Goal: Navigation & Orientation: Understand site structure

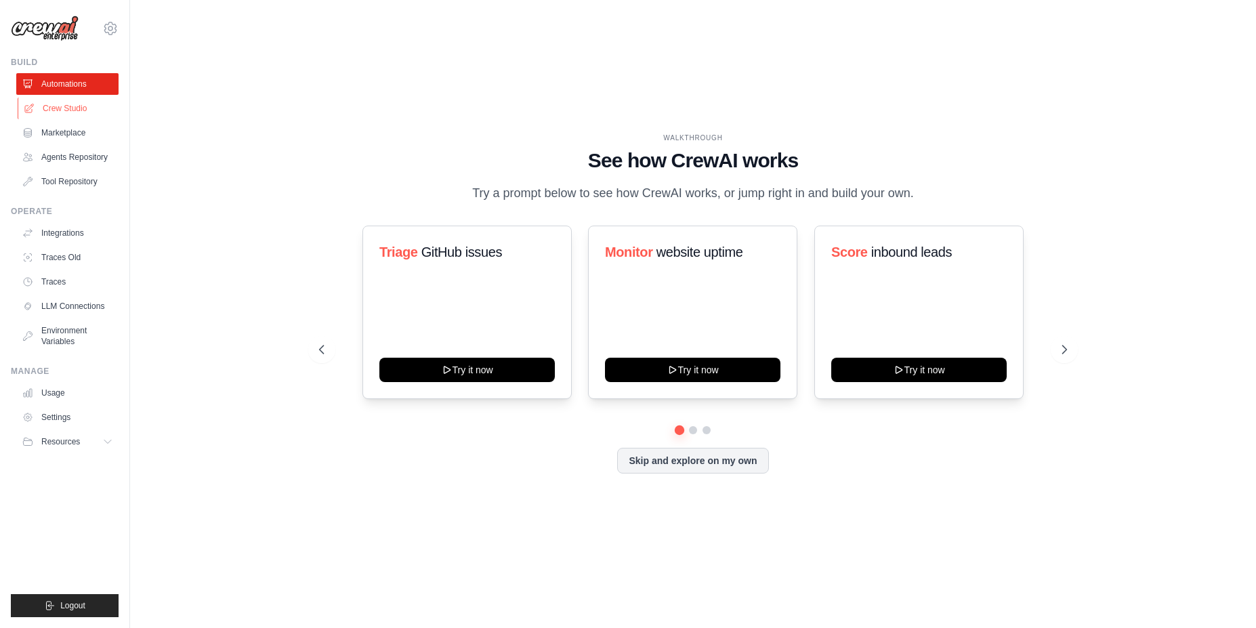
click at [67, 108] on link "Crew Studio" at bounding box center [69, 109] width 102 height 22
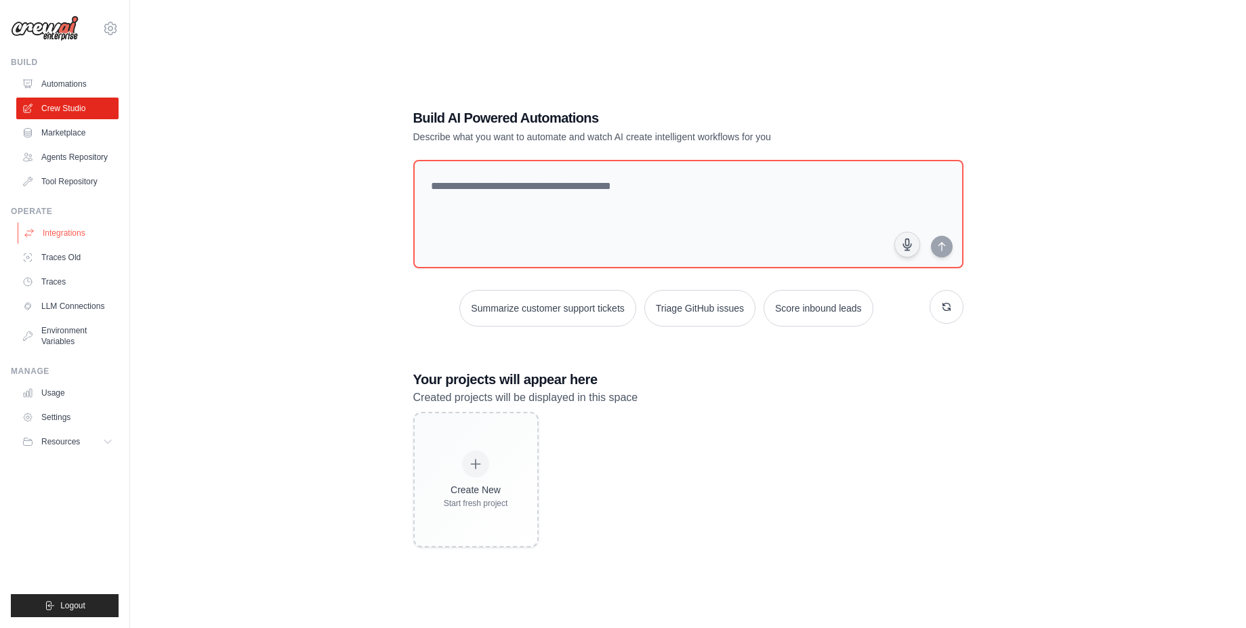
click at [75, 232] on link "Integrations" at bounding box center [69, 233] width 102 height 22
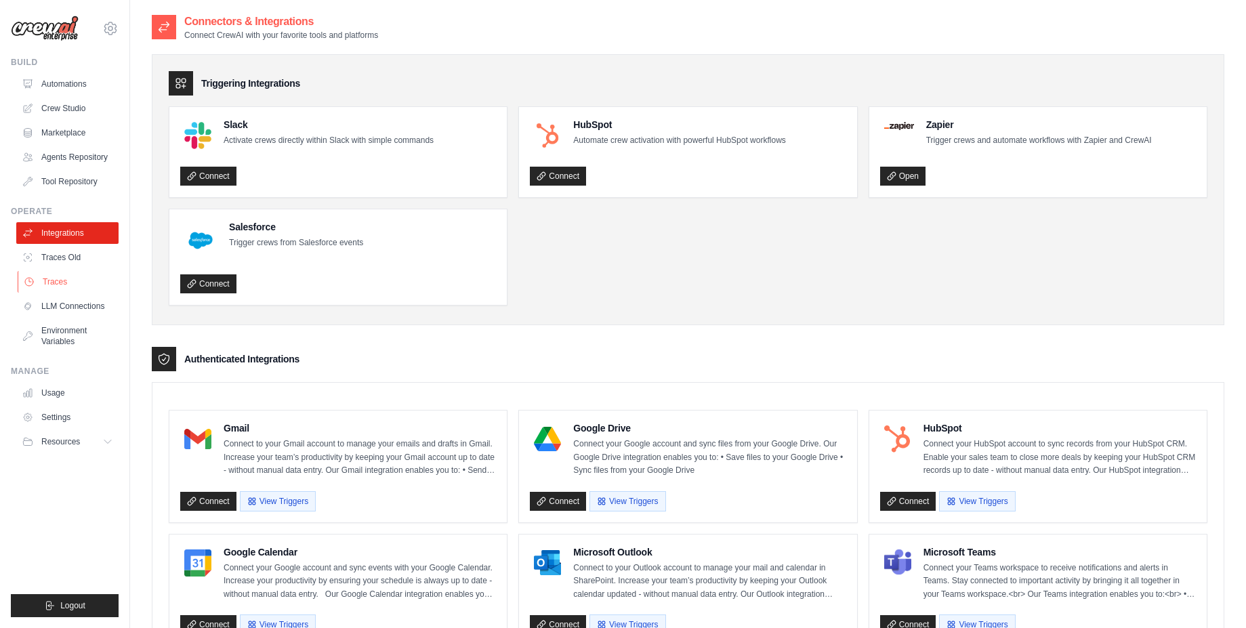
click at [79, 286] on link "Traces" at bounding box center [69, 282] width 102 height 22
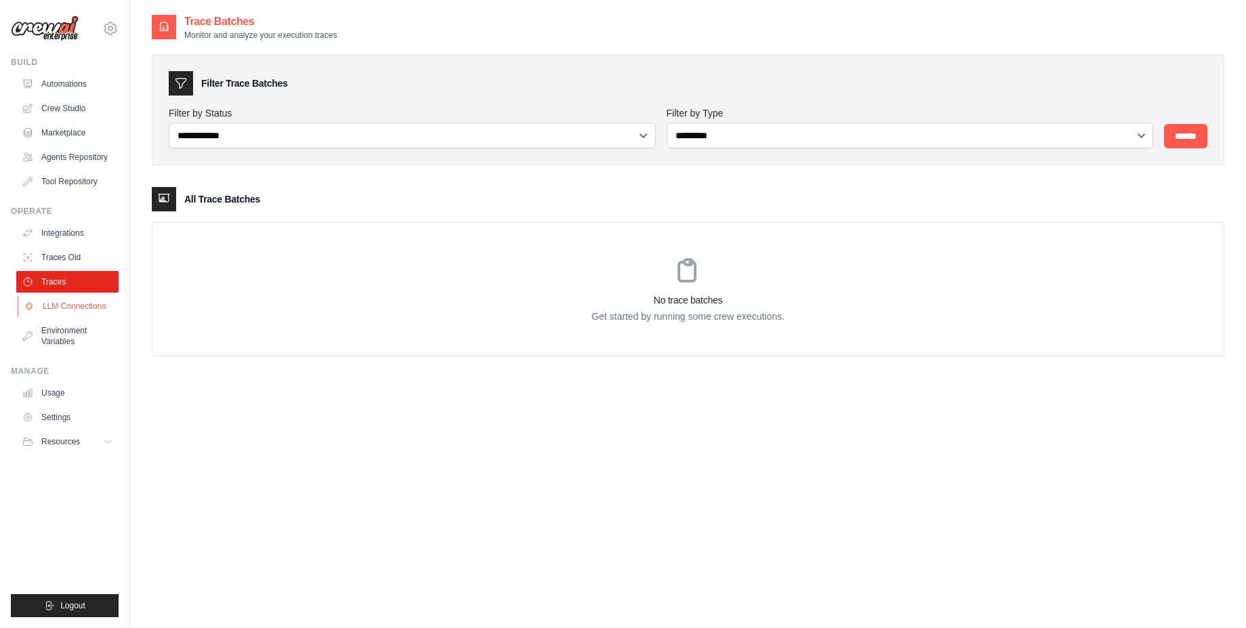
click at [94, 308] on link "LLM Connections" at bounding box center [69, 306] width 102 height 22
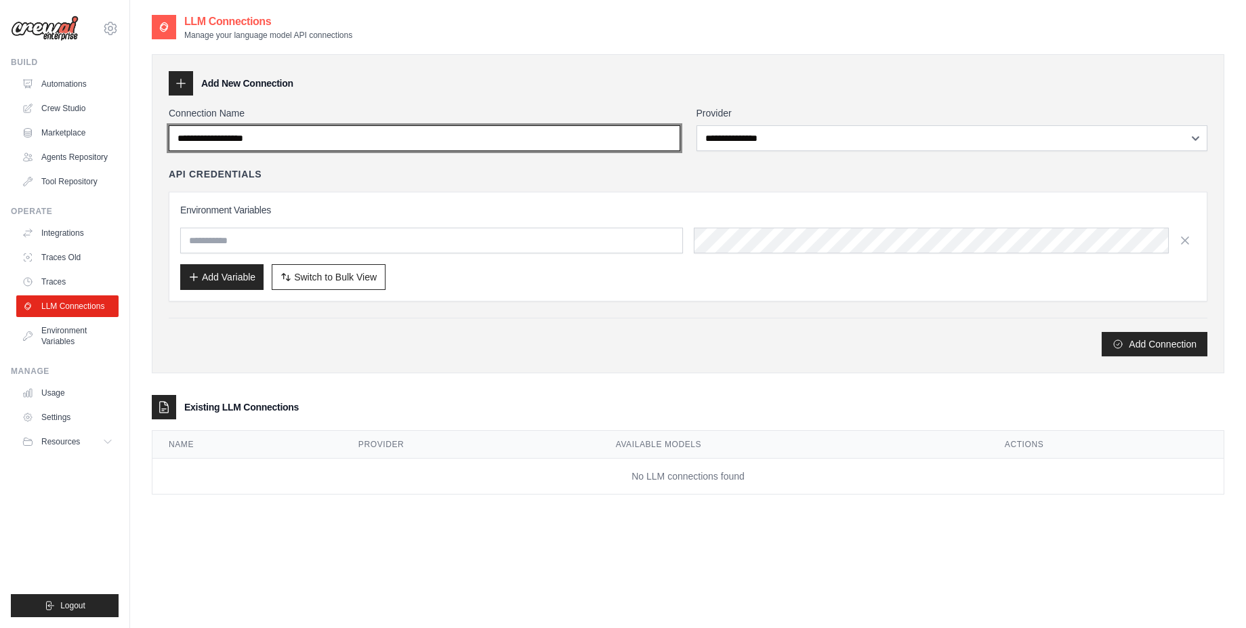
click at [558, 142] on input "Connection Name" at bounding box center [425, 138] width 512 height 26
click at [558, 140] on input "Connection Name" at bounding box center [425, 138] width 512 height 26
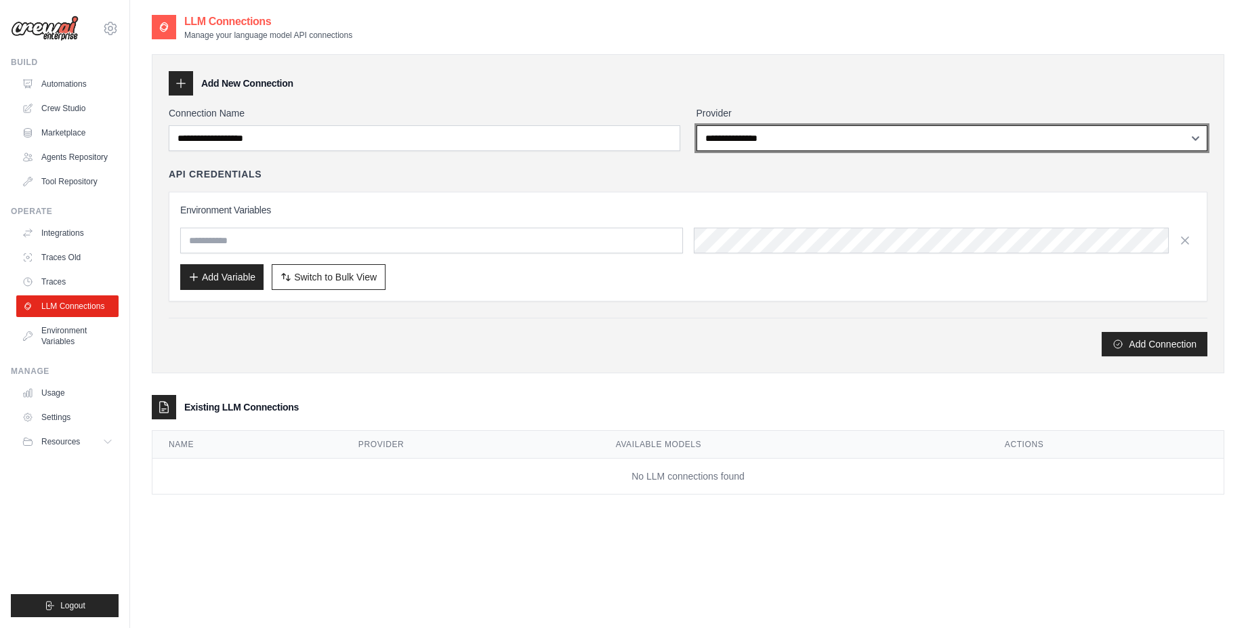
drag, startPoint x: 802, startPoint y: 137, endPoint x: 541, endPoint y: 111, distance: 262.2
click at [541, 111] on div "**********" at bounding box center [688, 128] width 1039 height 45
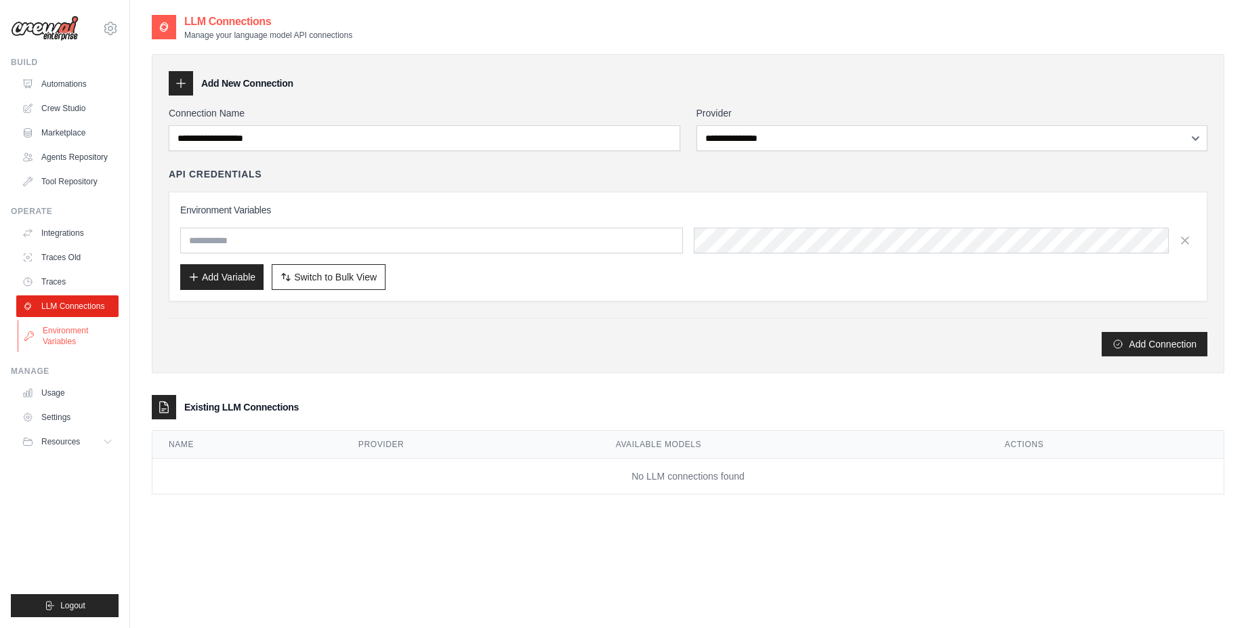
click at [69, 331] on link "Environment Variables" at bounding box center [69, 336] width 102 height 33
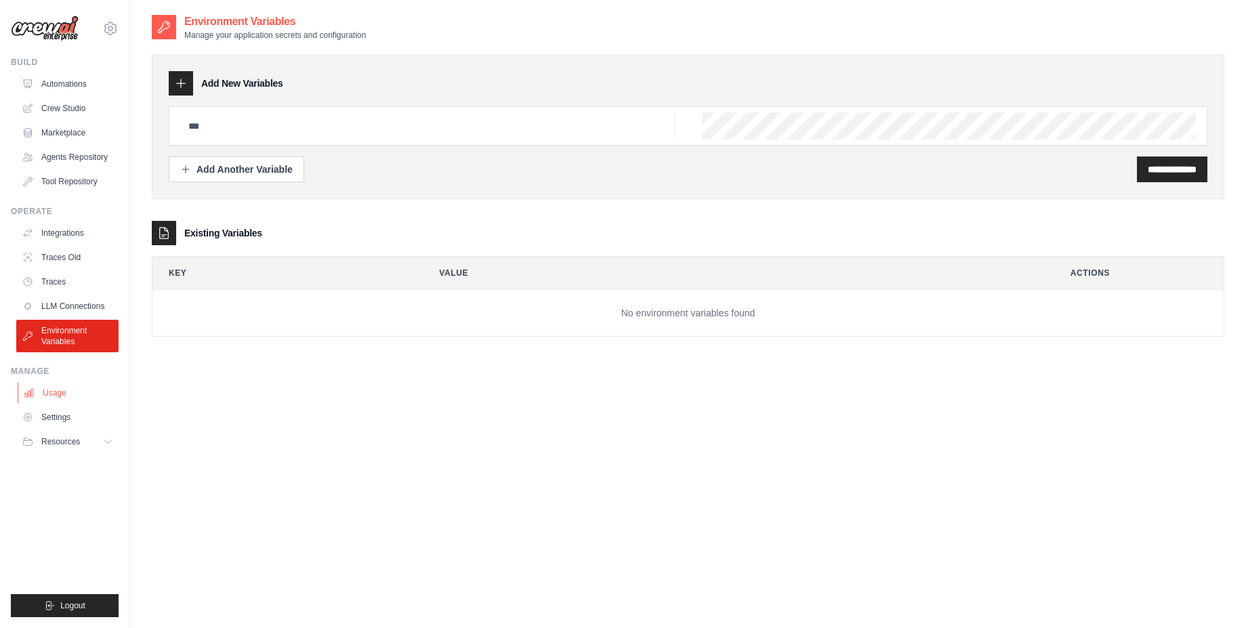
click at [67, 397] on link "Usage" at bounding box center [69, 393] width 102 height 22
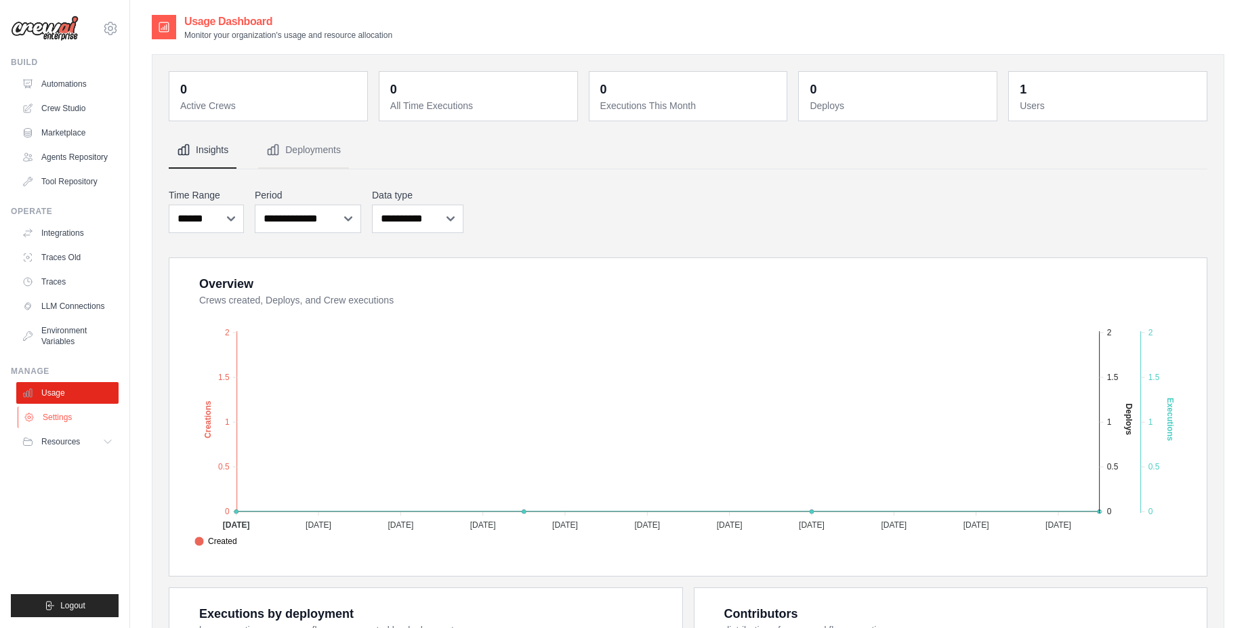
click at [66, 408] on link "Settings" at bounding box center [69, 418] width 102 height 22
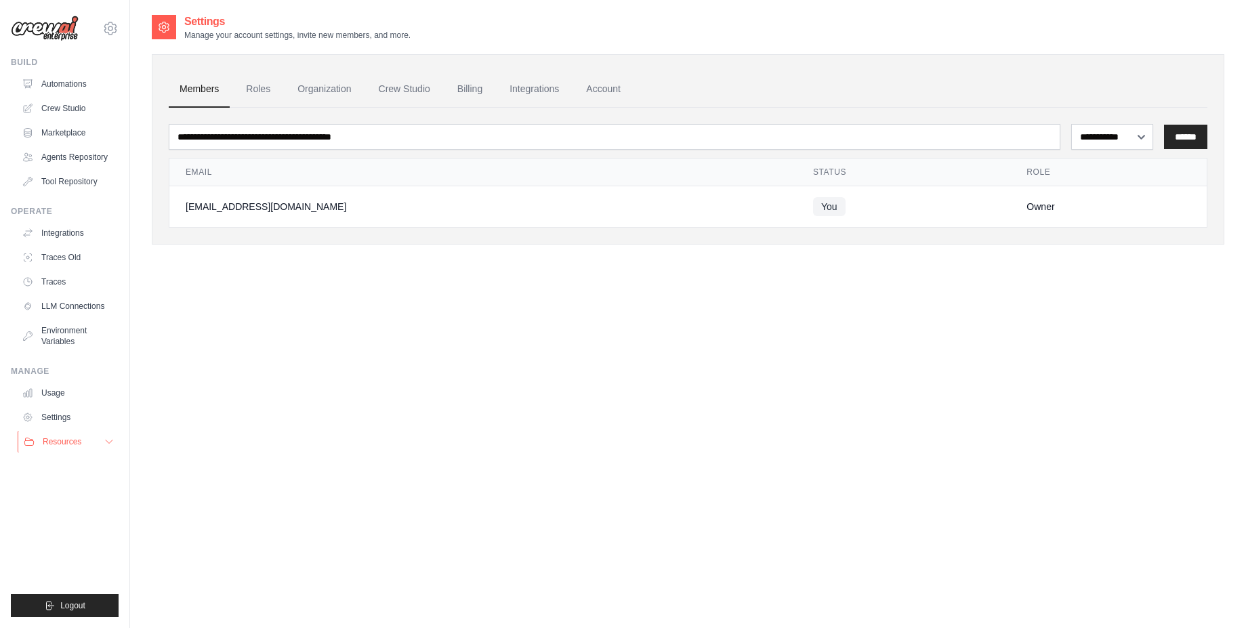
click at [88, 441] on button "Resources" at bounding box center [69, 442] width 102 height 22
click at [78, 441] on span "Resources" at bounding box center [62, 441] width 39 height 11
click at [64, 418] on link "Settings" at bounding box center [69, 418] width 102 height 22
click at [56, 389] on link "Usage" at bounding box center [67, 393] width 102 height 22
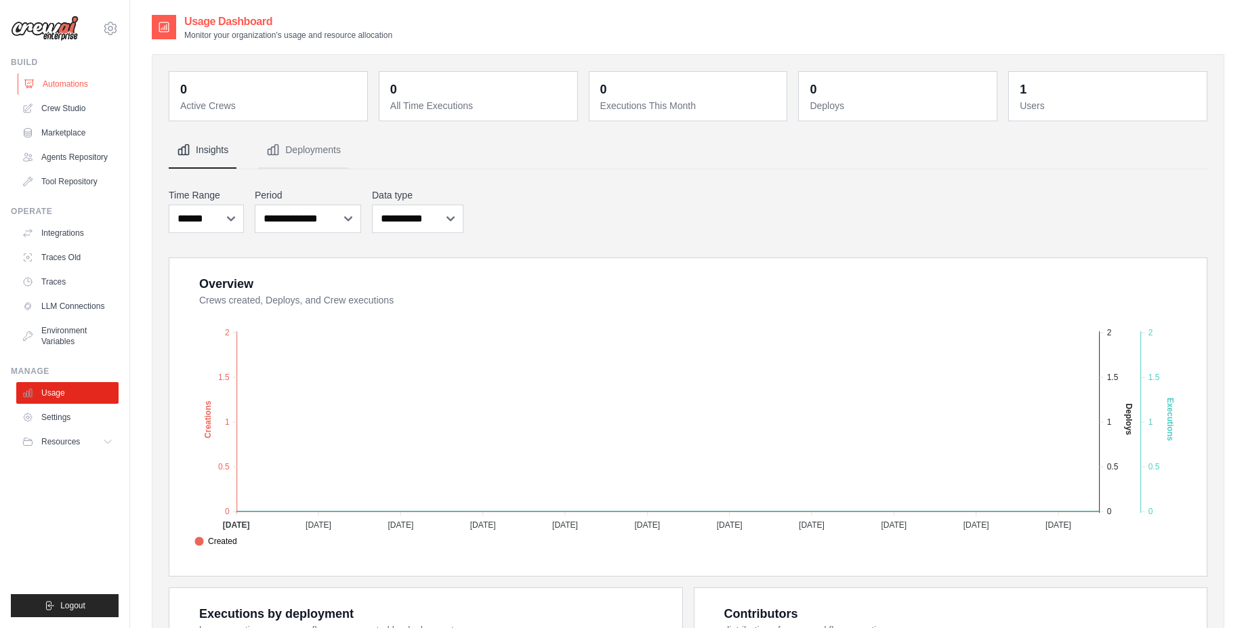
click at [81, 90] on link "Automations" at bounding box center [69, 84] width 102 height 22
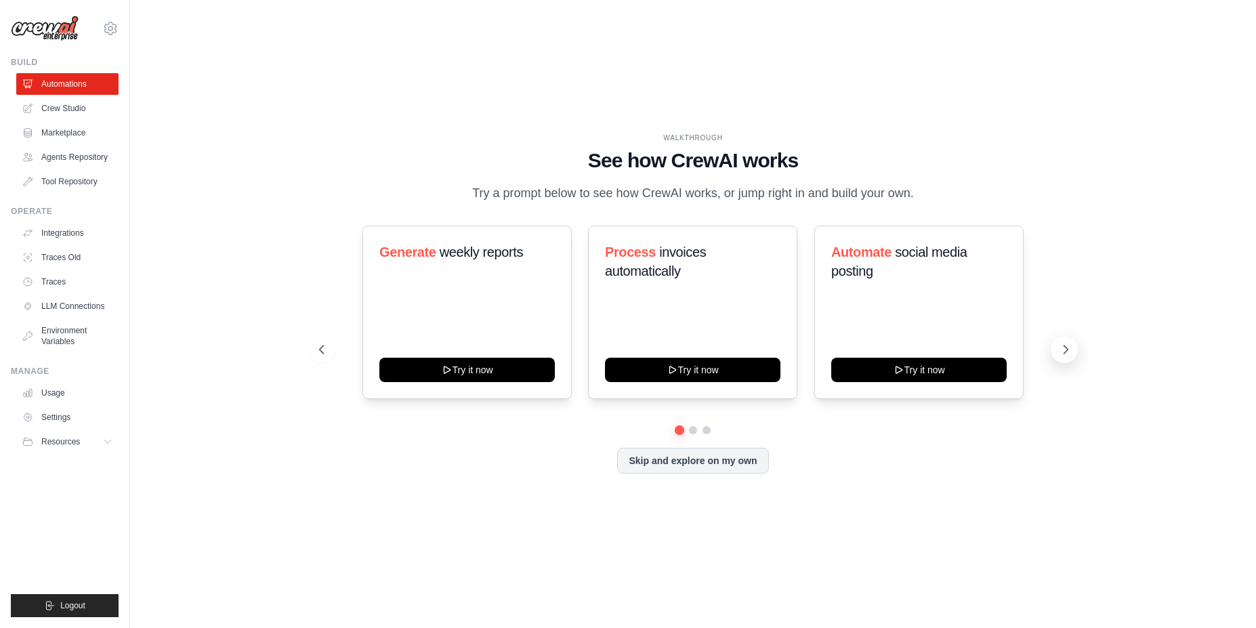
click at [1065, 352] on icon at bounding box center [1067, 350] width 4 height 8
click at [70, 108] on link "Crew Studio" at bounding box center [69, 109] width 102 height 22
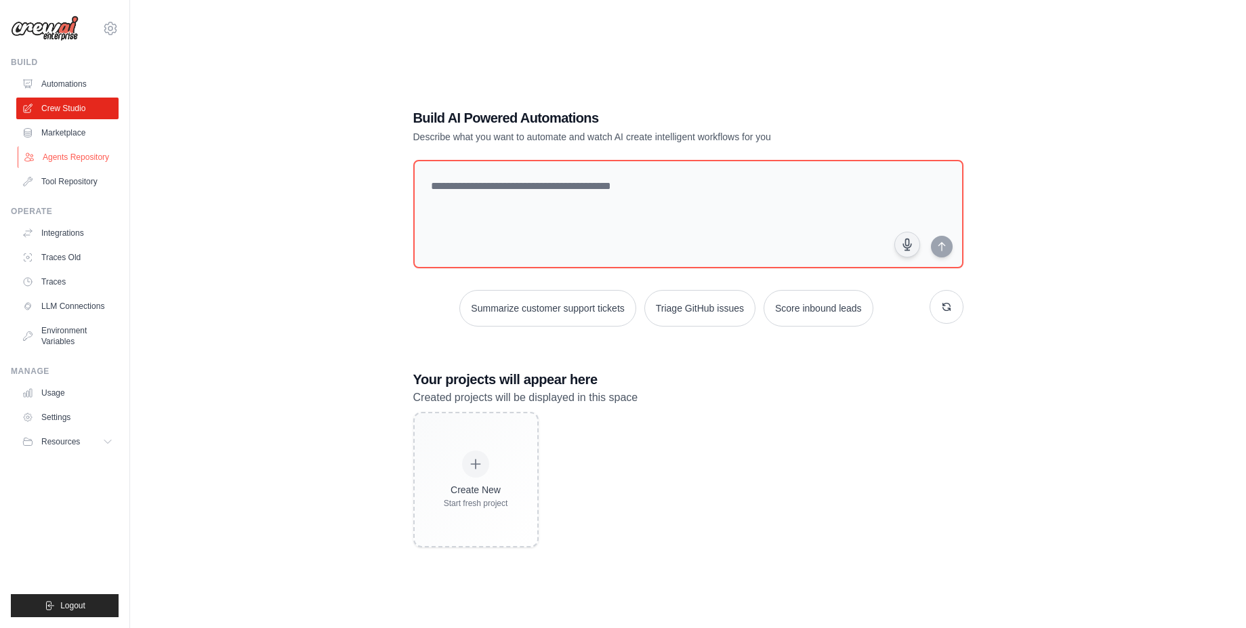
click at [75, 167] on link "Agents Repository" at bounding box center [69, 157] width 102 height 22
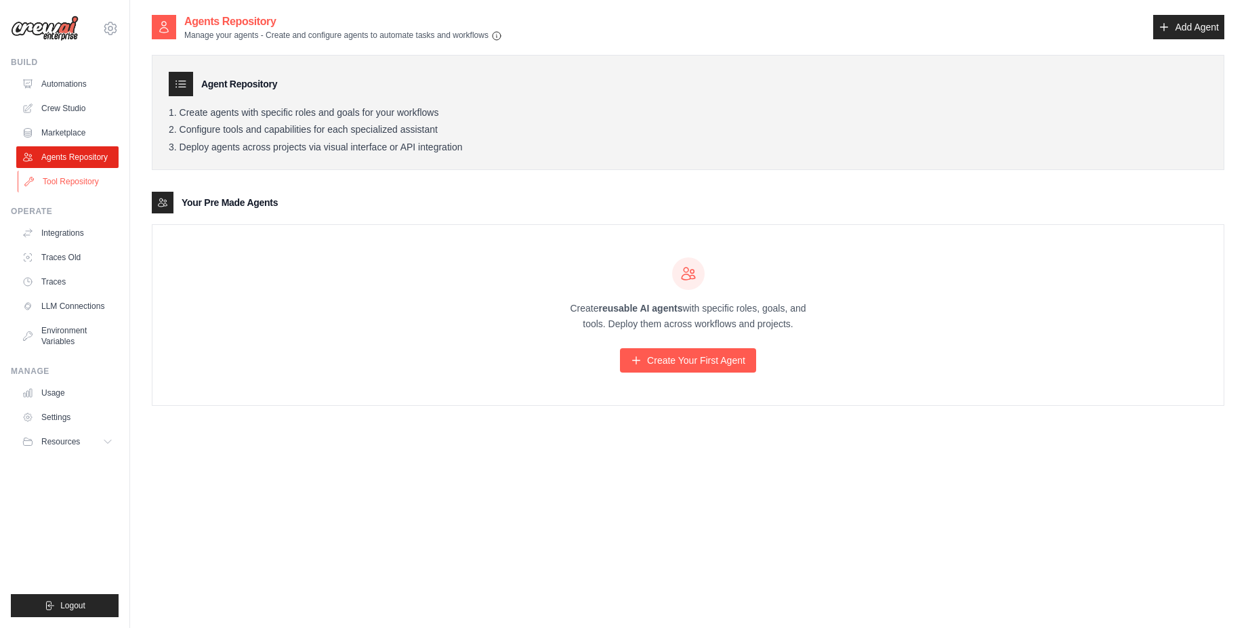
click at [94, 186] on link "Tool Repository" at bounding box center [69, 182] width 102 height 22
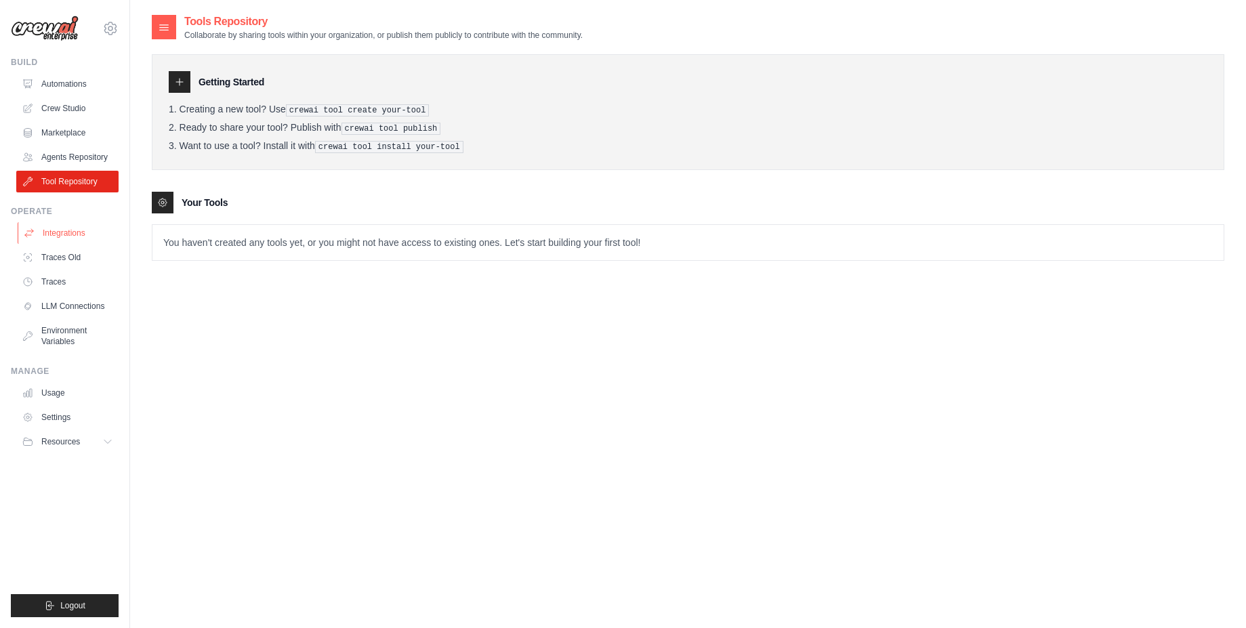
click at [53, 229] on link "Integrations" at bounding box center [69, 233] width 102 height 22
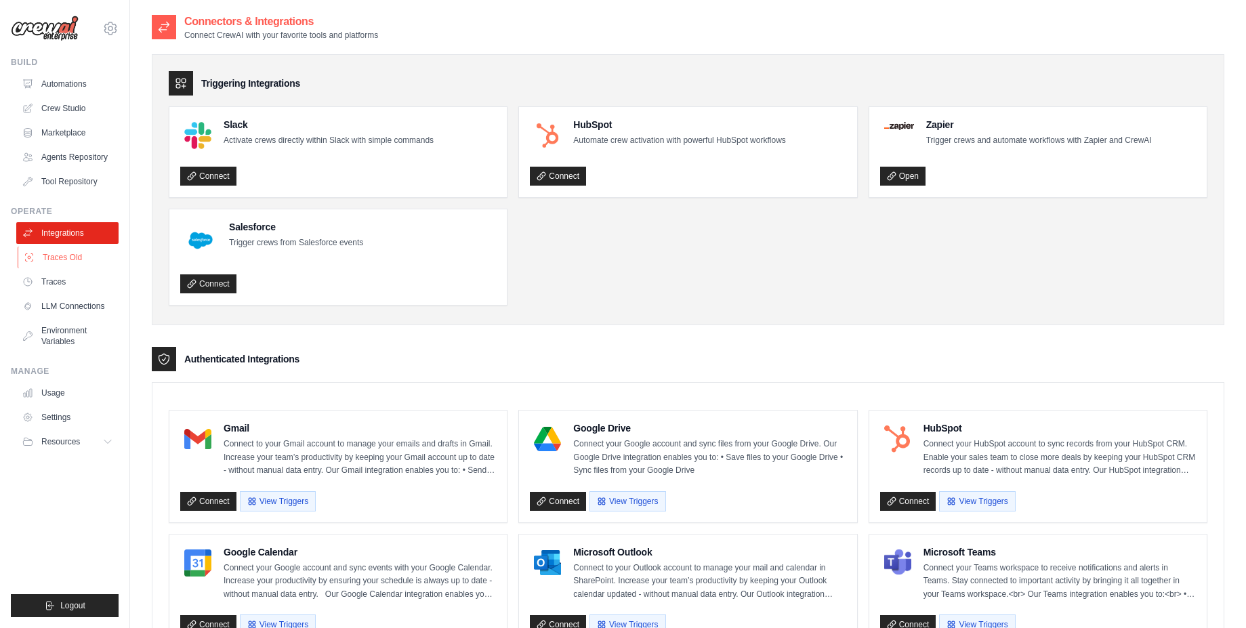
click at [67, 262] on link "Traces Old" at bounding box center [69, 258] width 102 height 22
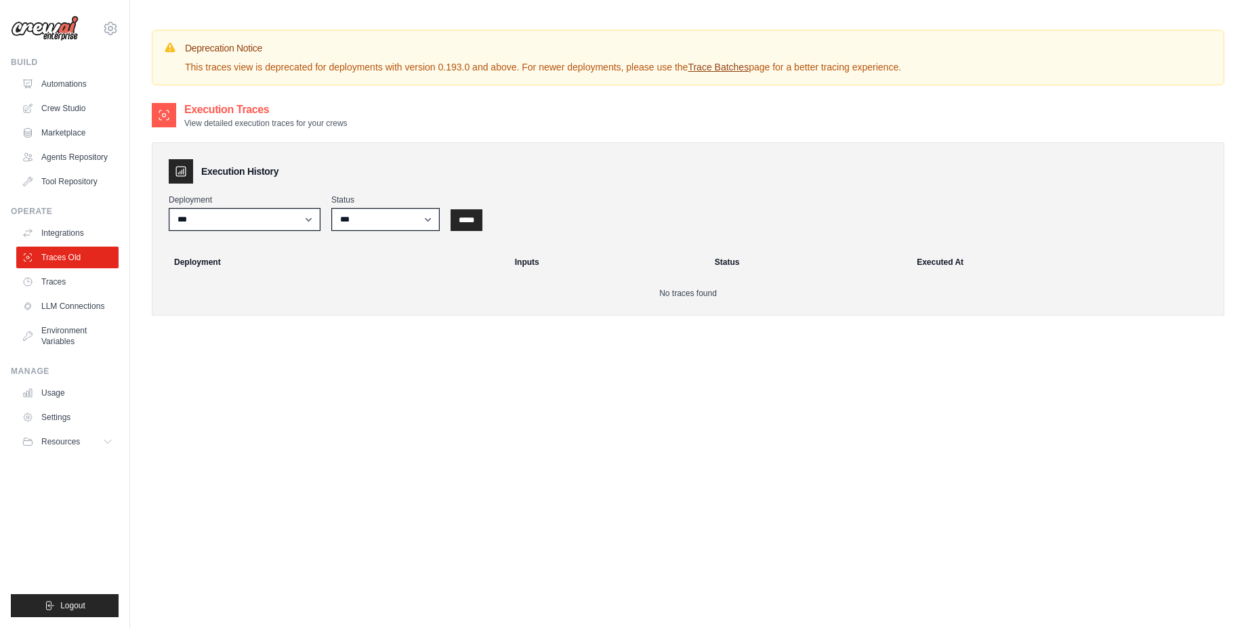
click at [328, 239] on div "Execution History Deployment *** Status *** ********* ******* ***** ***** Deplo…" at bounding box center [688, 228] width 1073 height 173
drag, startPoint x: 316, startPoint y: 220, endPoint x: 309, endPoint y: 218, distance: 7.1
click at [309, 218] on select "***" at bounding box center [245, 219] width 152 height 23
drag, startPoint x: 367, startPoint y: 228, endPoint x: 277, endPoint y: 262, distance: 96.5
click at [277, 262] on div "Execution History Deployment *** Status *** ********* ******* ***** ***** Deplo…" at bounding box center [688, 228] width 1073 height 173
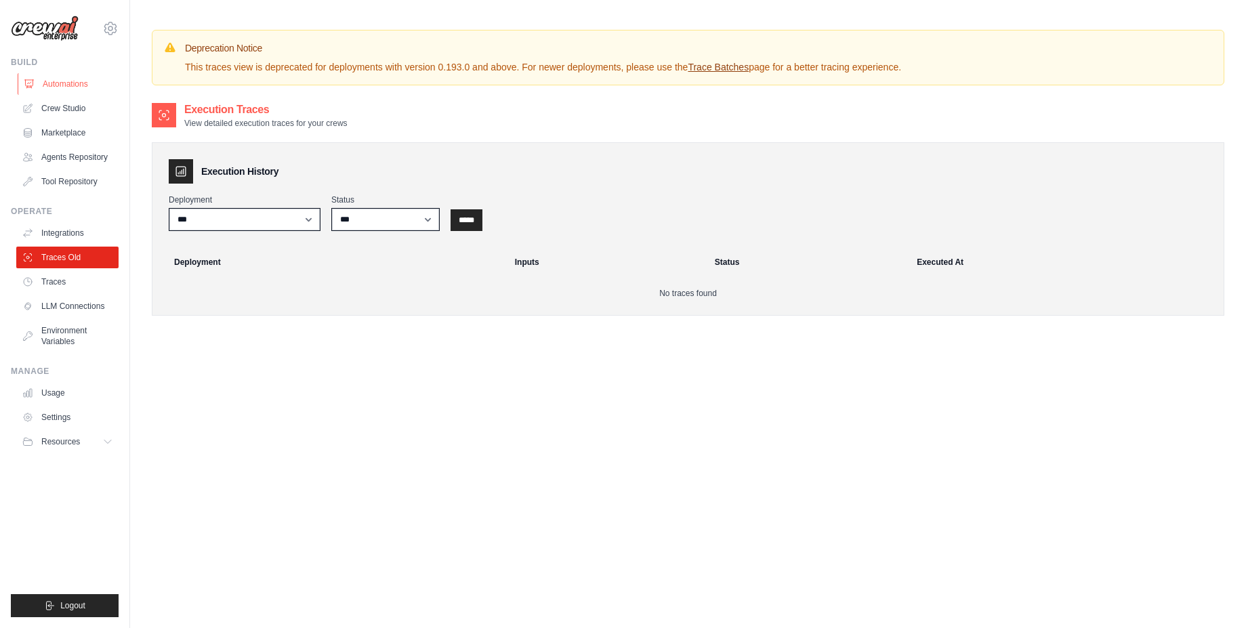
click at [60, 91] on link "Automations" at bounding box center [69, 84] width 102 height 22
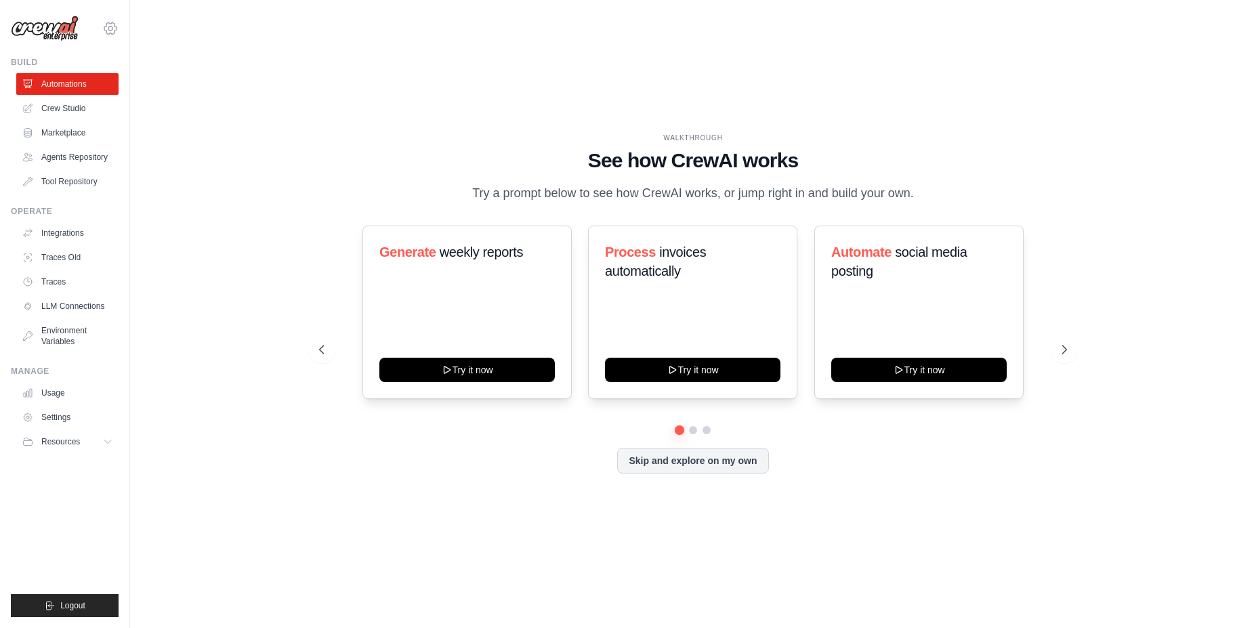
click at [120, 21] on div "rkissvincze@precognox.com Settings Build Automations" at bounding box center [65, 314] width 130 height 628
click at [112, 26] on icon at bounding box center [110, 28] width 16 height 16
click at [145, 89] on span "Settings" at bounding box center [168, 84] width 107 height 14
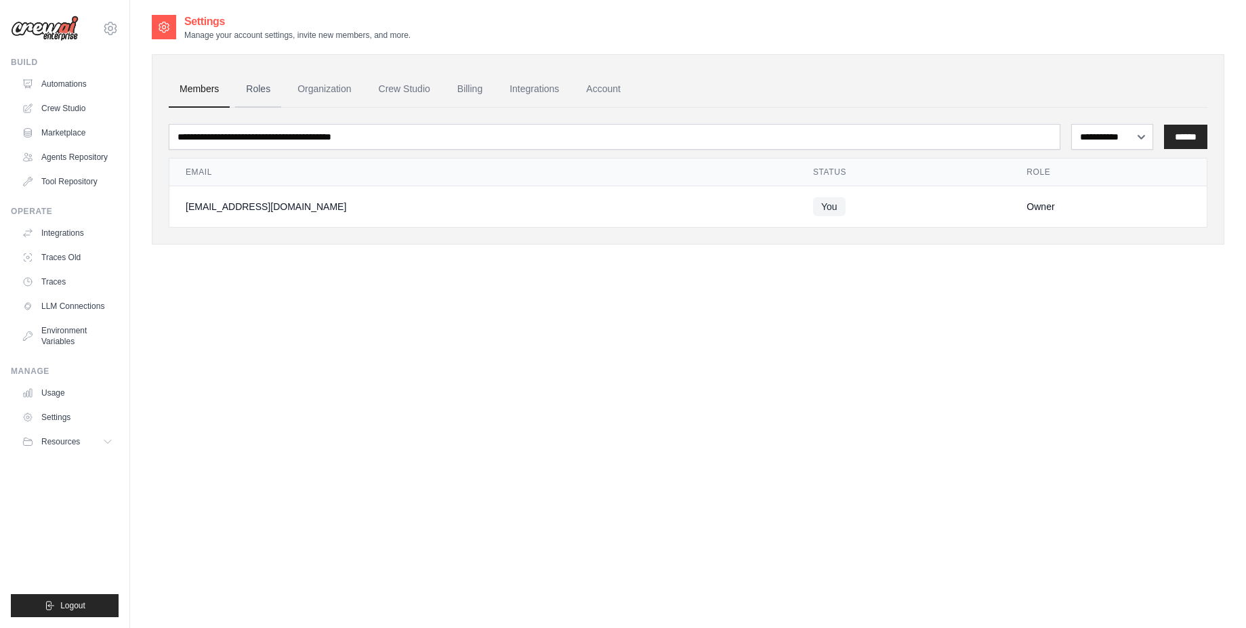
click at [251, 89] on link "Roles" at bounding box center [258, 89] width 46 height 37
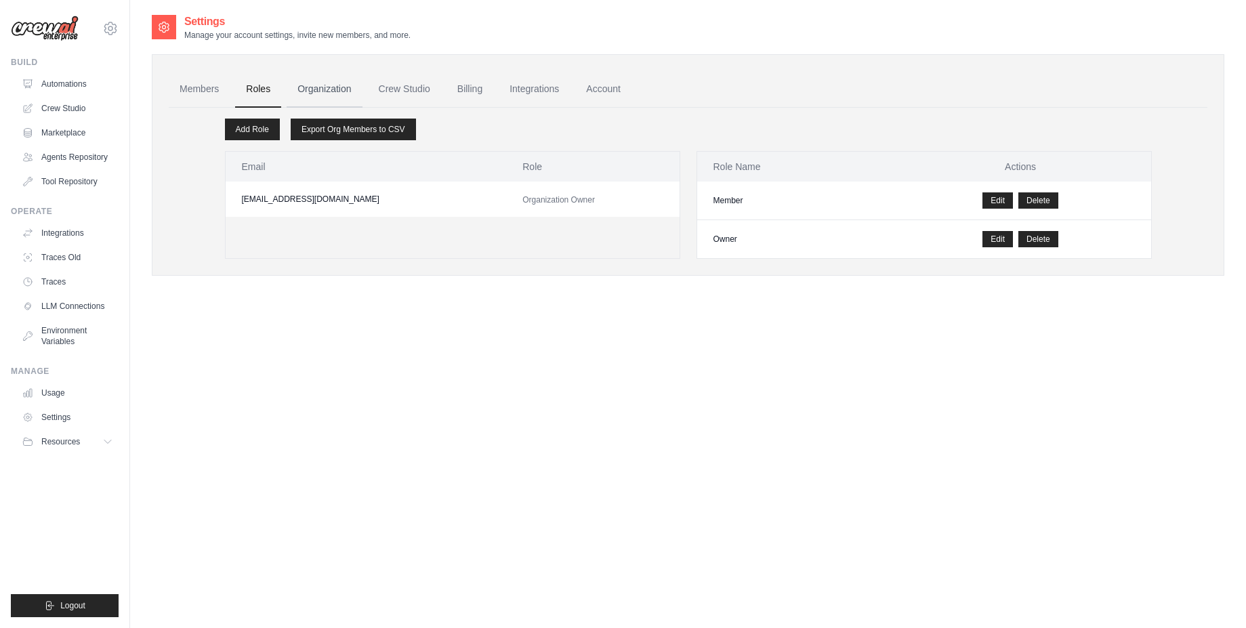
click at [323, 91] on link "Organization" at bounding box center [324, 89] width 75 height 37
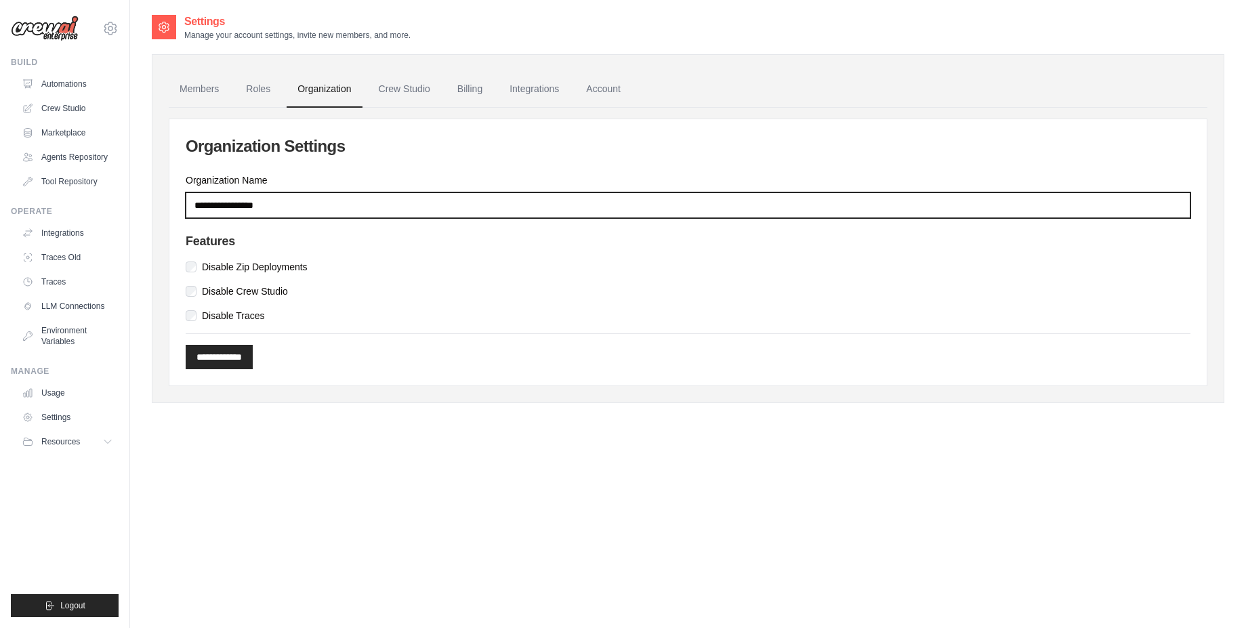
click at [393, 201] on input "Organization Name" at bounding box center [688, 205] width 1005 height 26
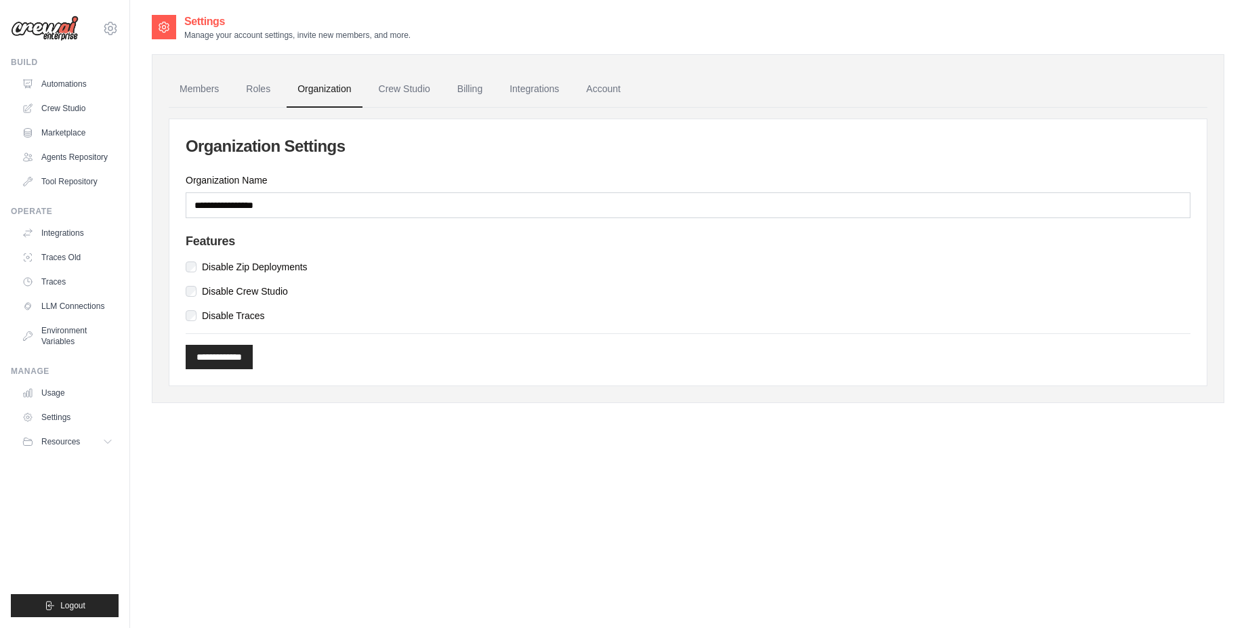
click at [417, 163] on div "**********" at bounding box center [687, 252] width 1037 height 266
click at [398, 103] on link "Crew Studio" at bounding box center [404, 89] width 73 height 37
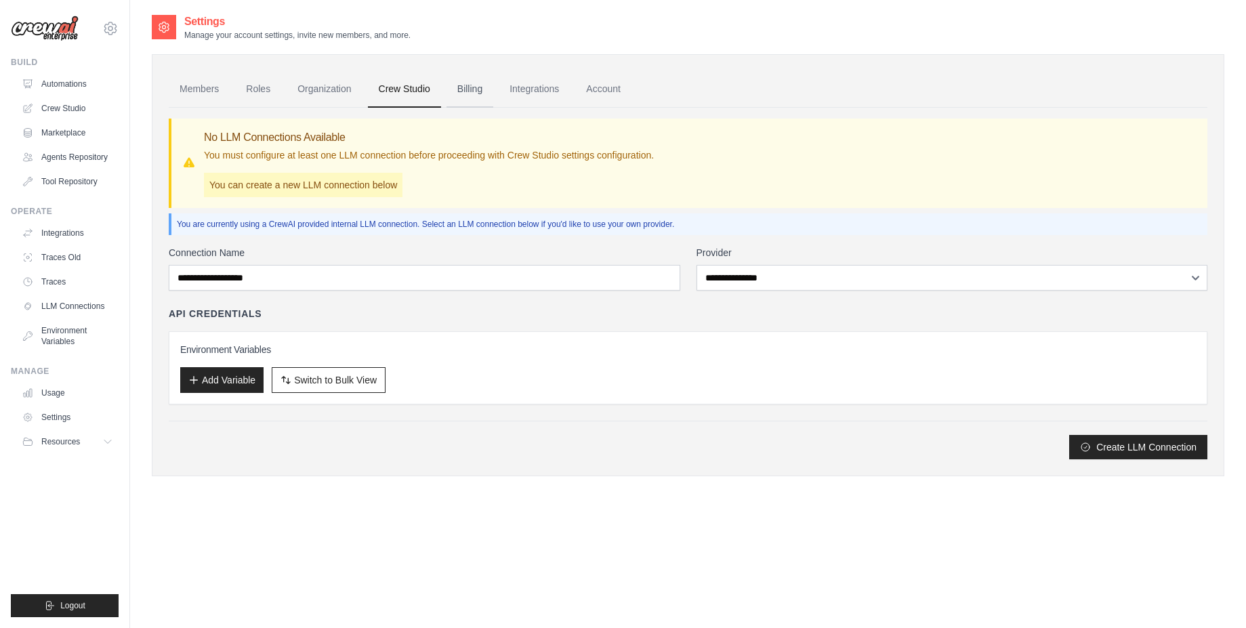
click at [472, 93] on link "Billing" at bounding box center [470, 89] width 47 height 37
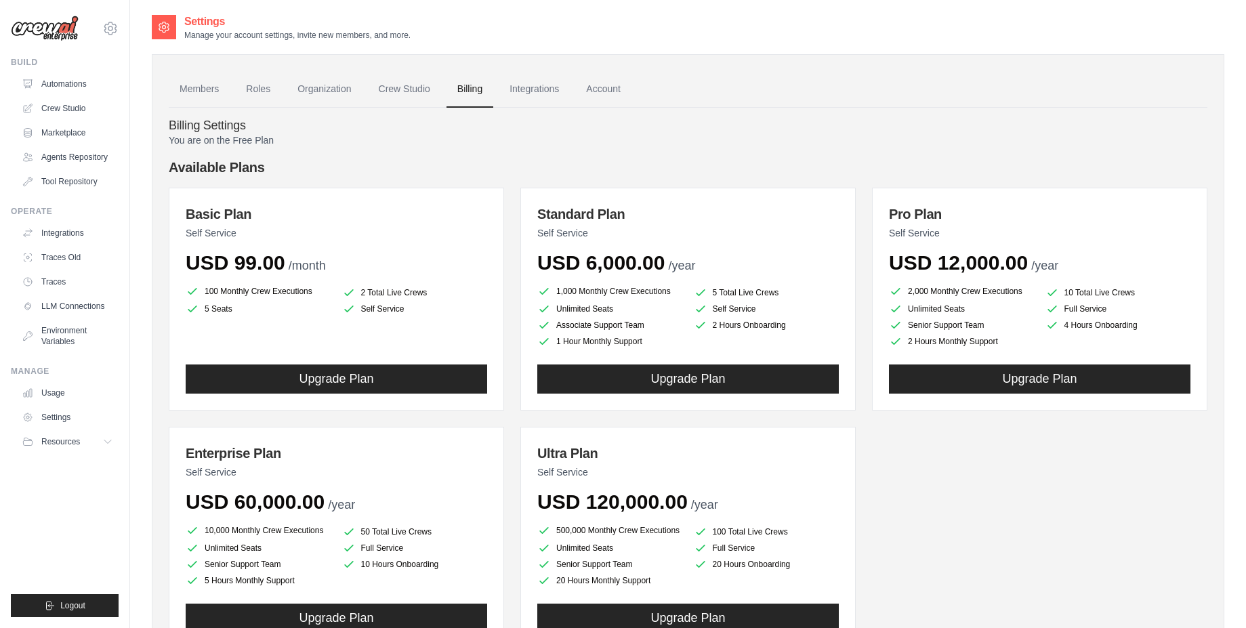
scroll to position [81, 0]
